Goal: Find specific page/section: Find specific page/section

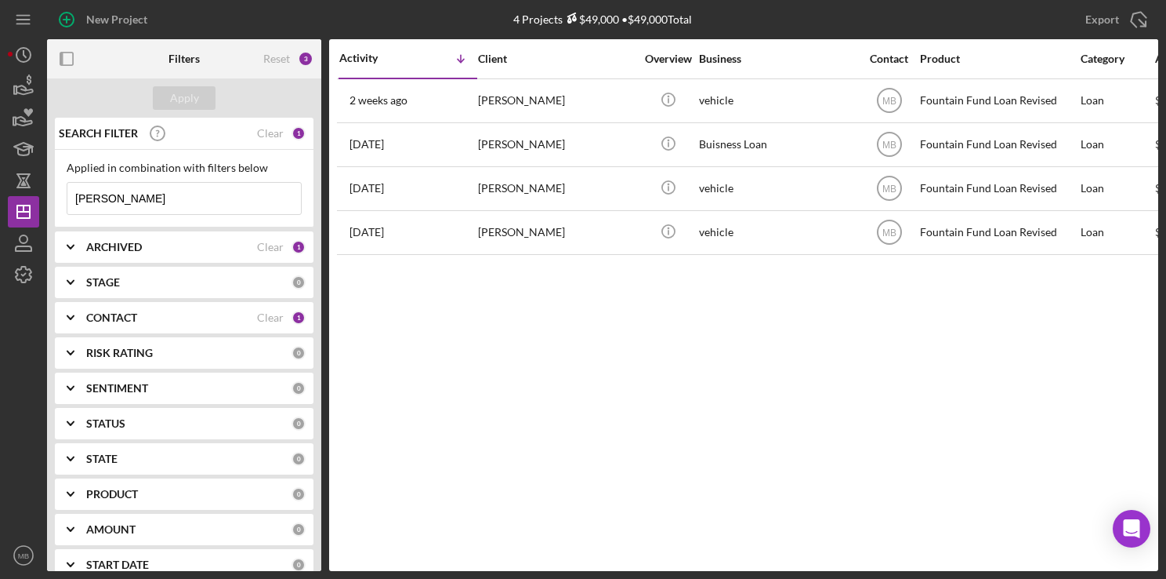
click at [226, 202] on input "[PERSON_NAME]" at bounding box center [184, 198] width 234 height 31
type input "P"
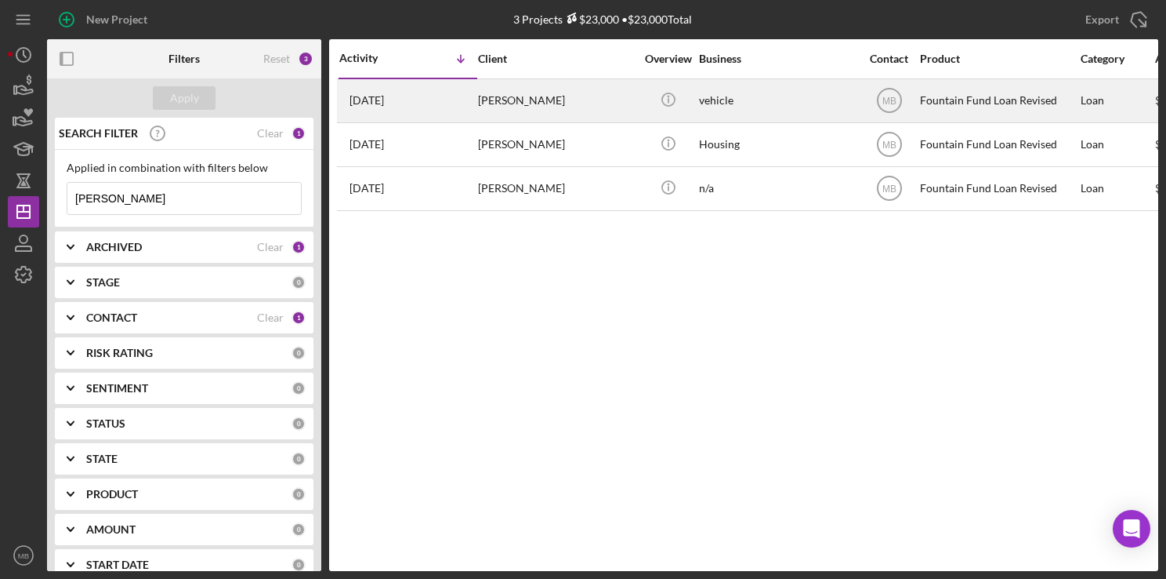
type input "[PERSON_NAME]"
click at [448, 98] on div "[DATE] [PERSON_NAME]" at bounding box center [407, 101] width 137 height 42
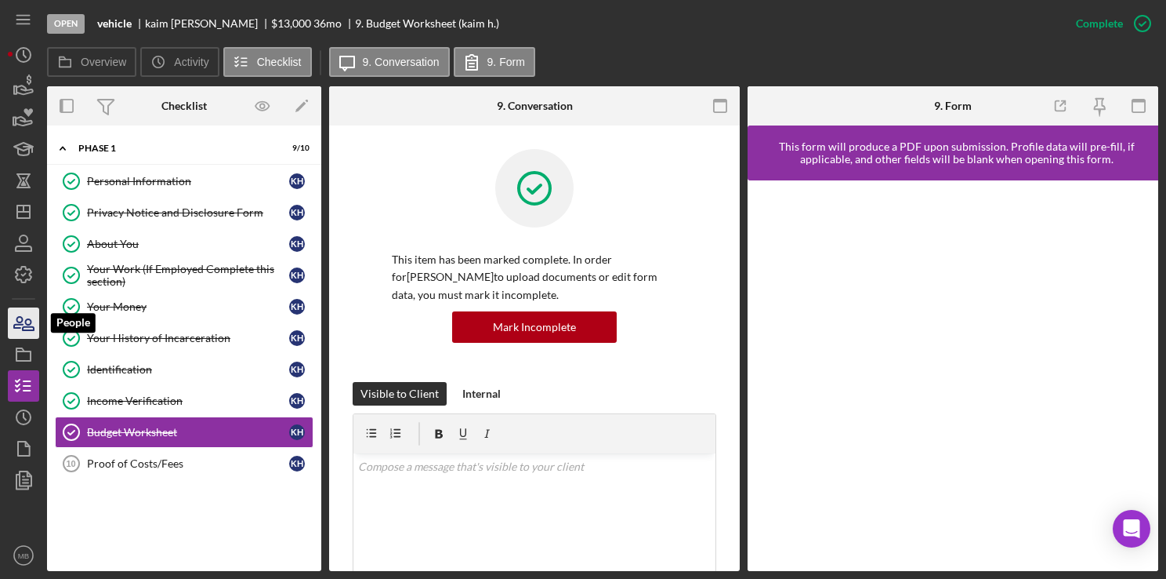
click at [24, 330] on icon "button" at bounding box center [28, 324] width 11 height 11
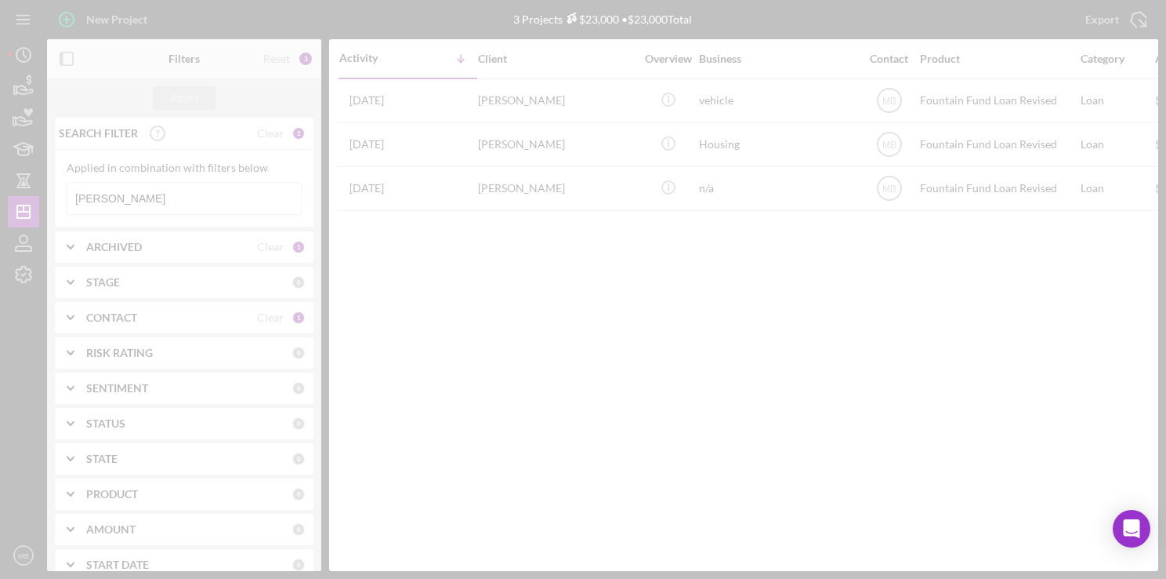
click at [227, 189] on div at bounding box center [583, 289] width 1166 height 579
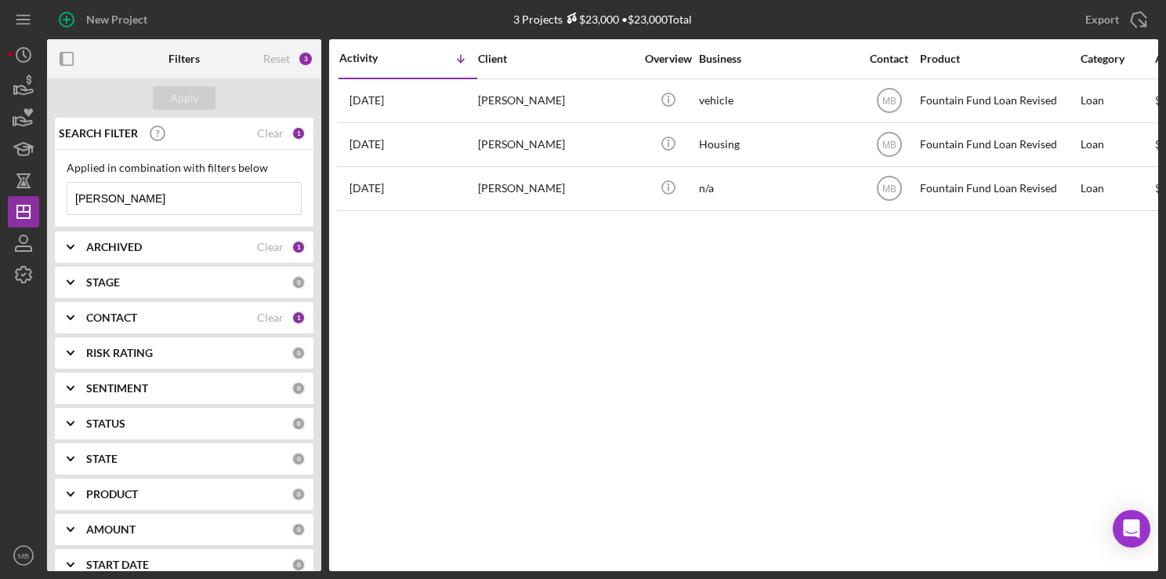
click at [238, 201] on input "[PERSON_NAME]" at bounding box center [184, 198] width 234 height 31
type input "h"
type input "branch"
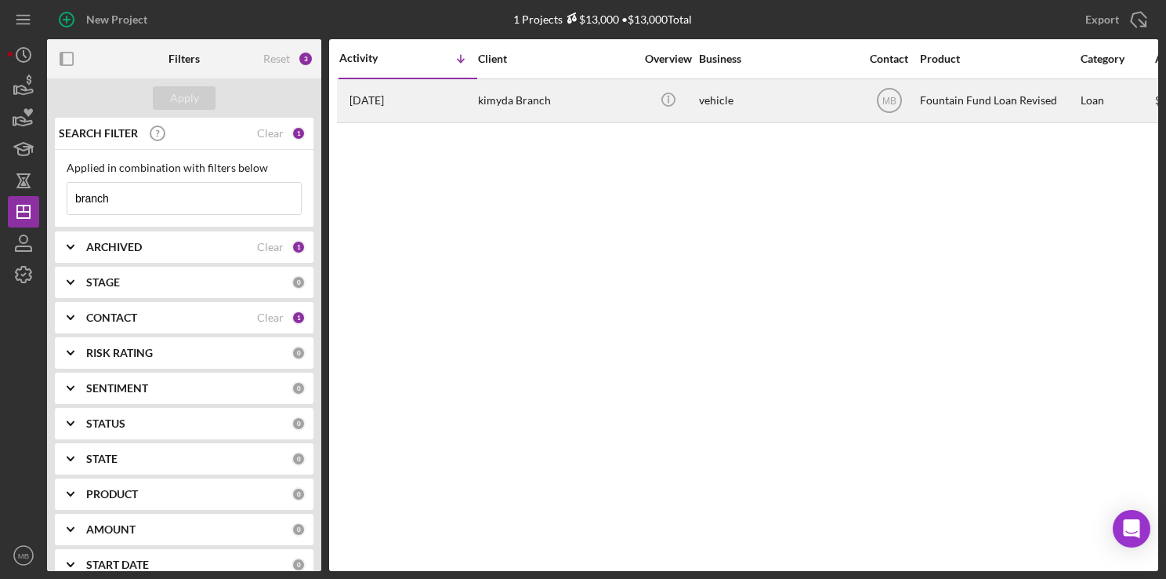
click at [542, 102] on div "kimyda Branch" at bounding box center [556, 101] width 157 height 42
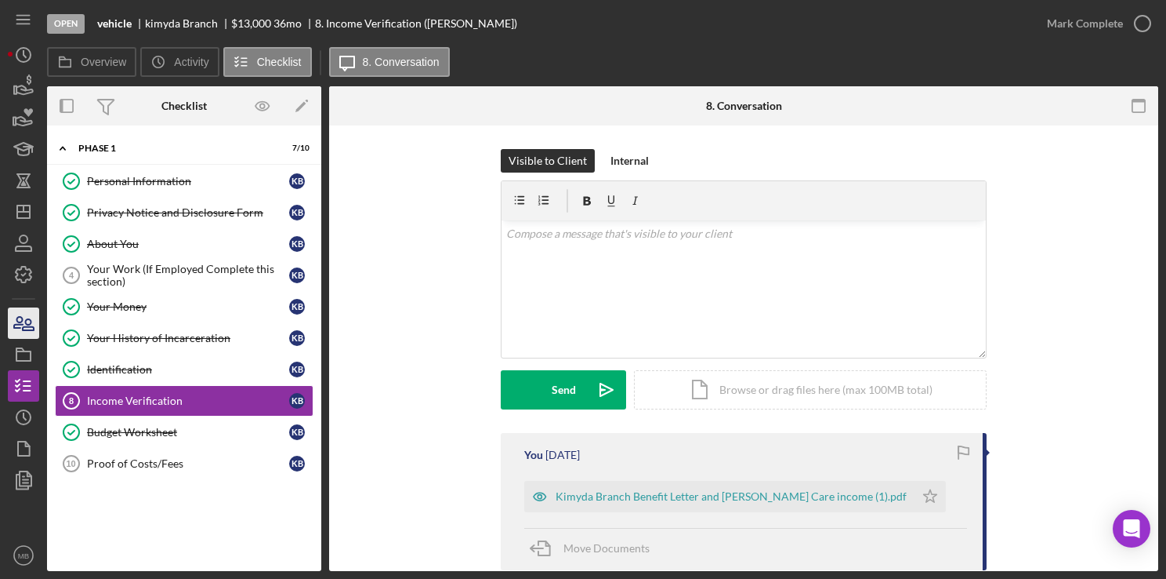
click at [16, 329] on icon "button" at bounding box center [23, 322] width 39 height 39
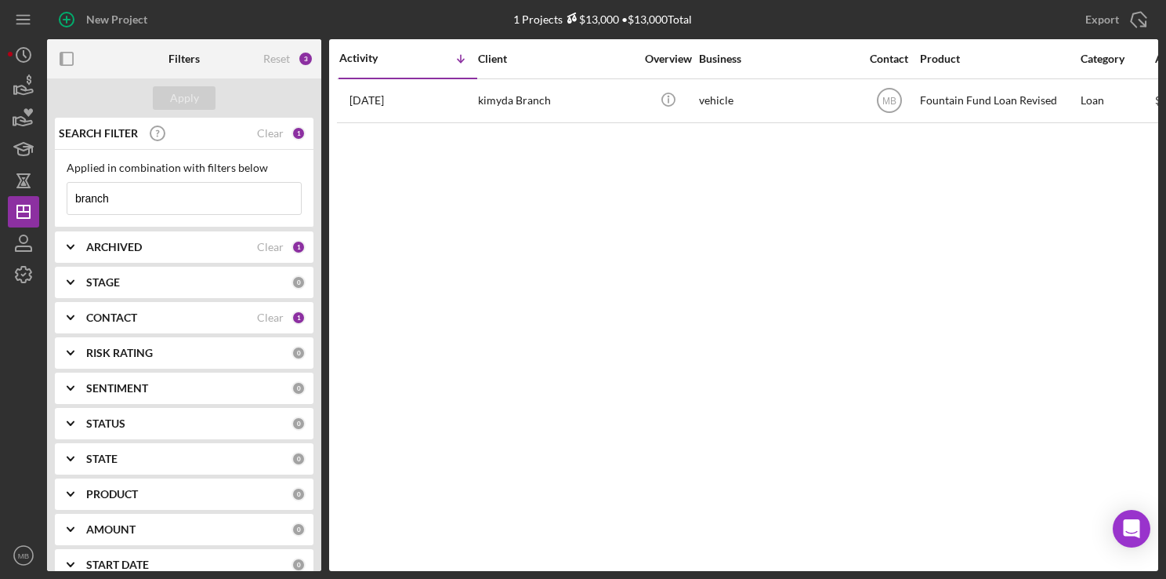
click at [245, 199] on input "branch" at bounding box center [184, 198] width 234 height 31
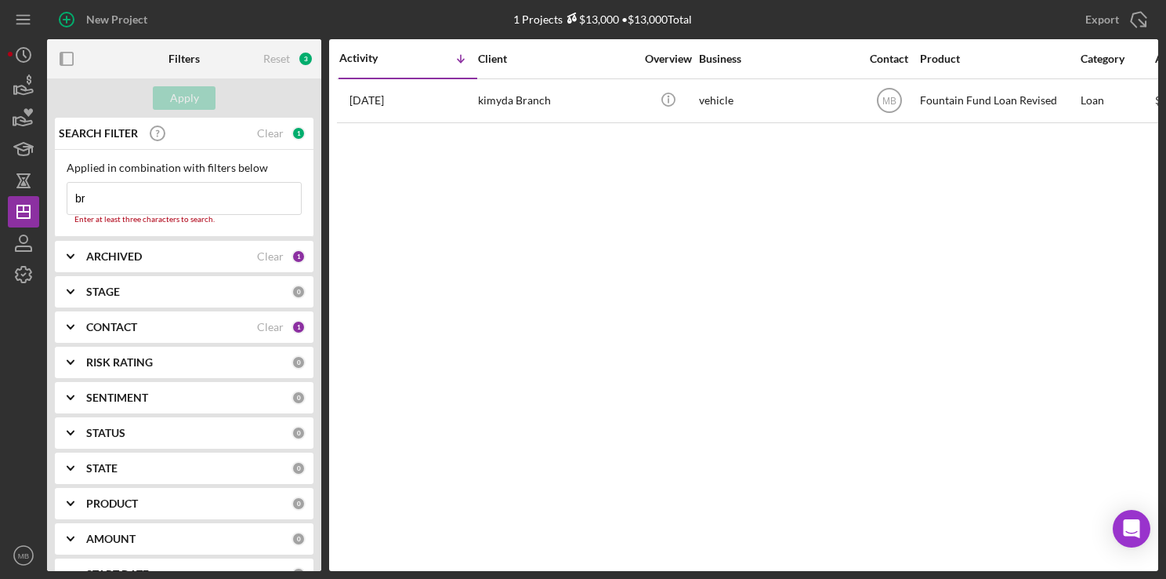
type input "b"
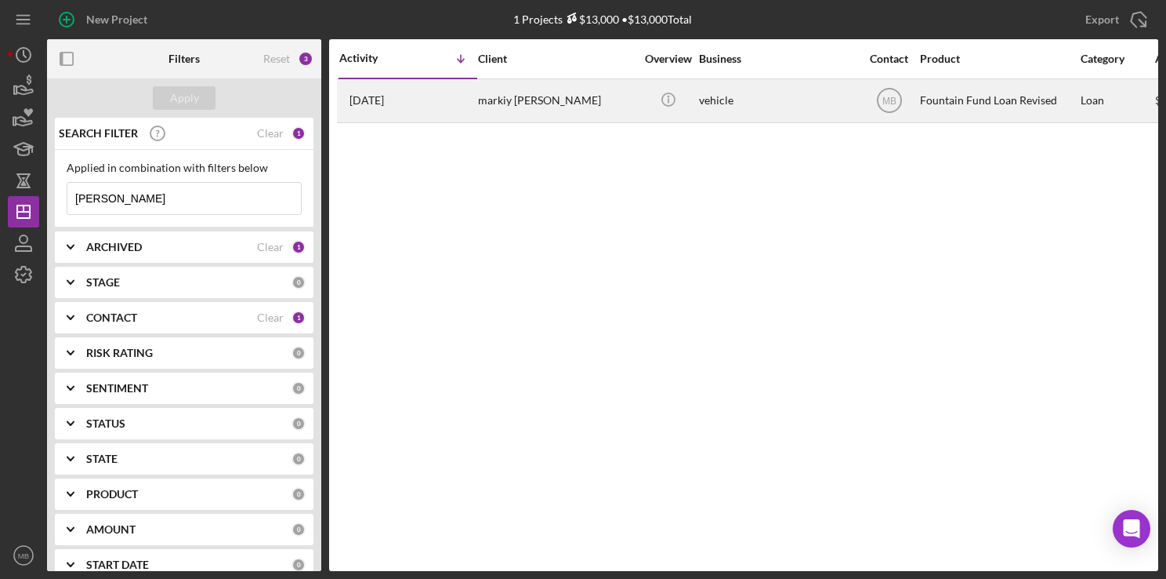
type input "[PERSON_NAME]"
click at [557, 109] on div "markiy [PERSON_NAME]" at bounding box center [556, 101] width 157 height 42
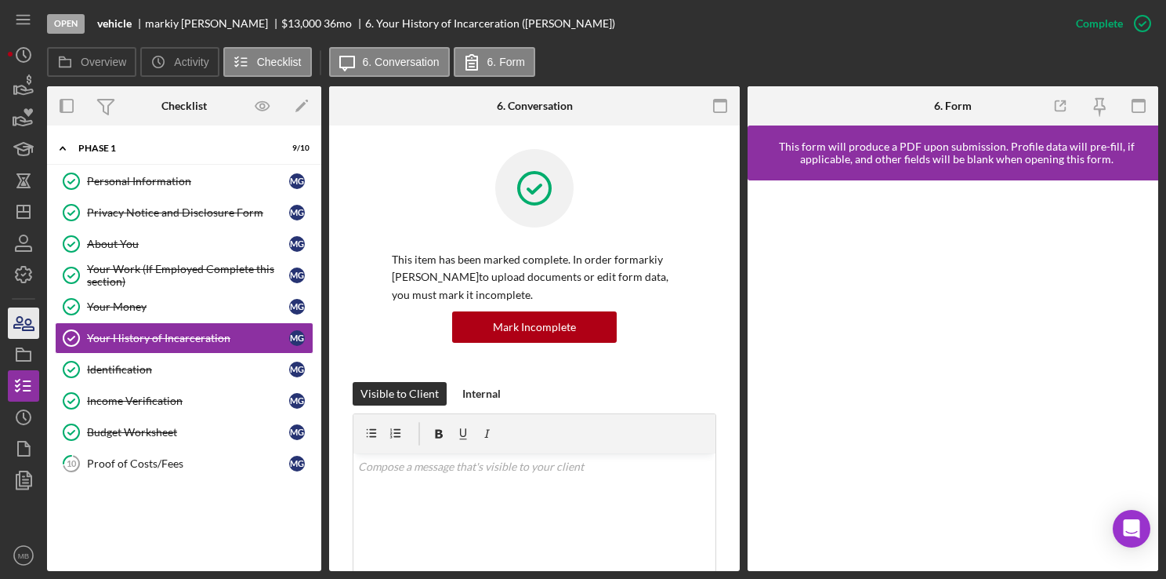
click at [16, 326] on icon "button" at bounding box center [23, 322] width 39 height 39
